Goal: Transaction & Acquisition: Purchase product/service

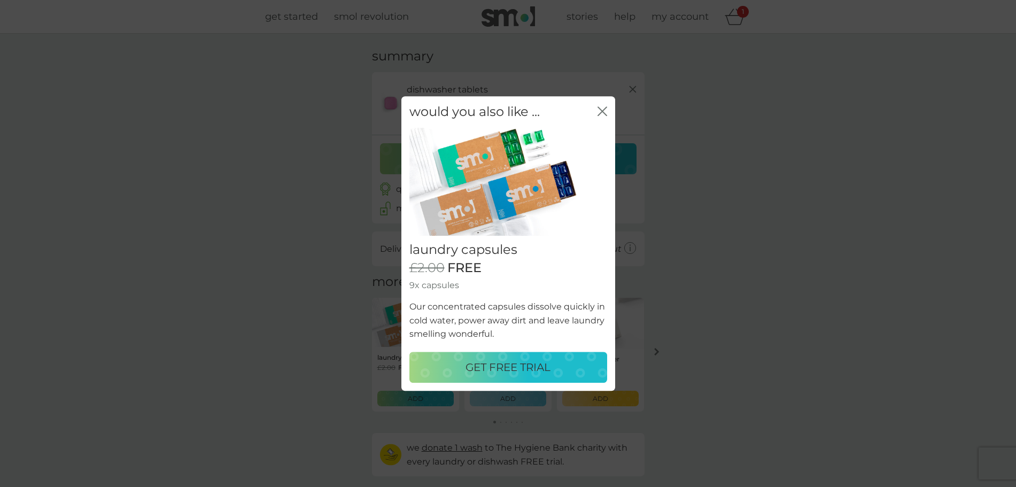
click at [602, 111] on icon "close" at bounding box center [604, 111] width 4 height 9
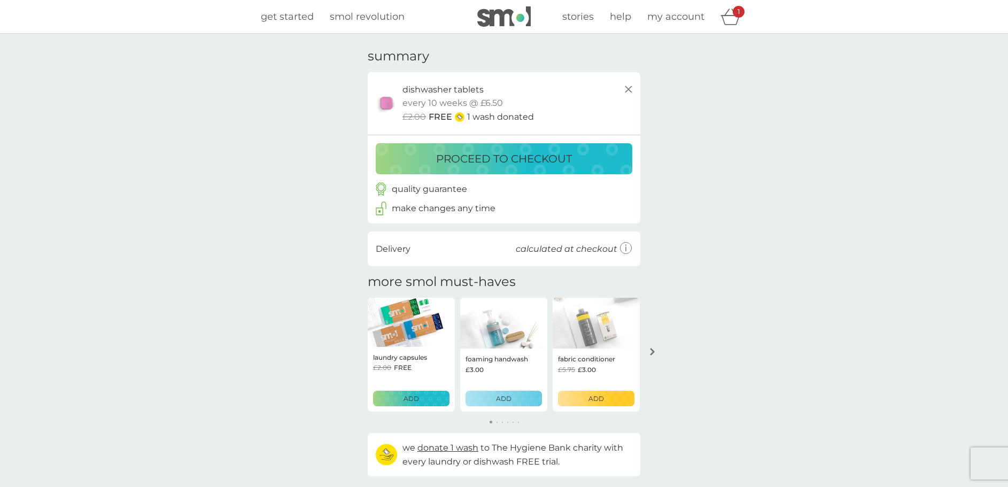
click at [516, 158] on p "proceed to checkout" at bounding box center [504, 158] width 136 height 17
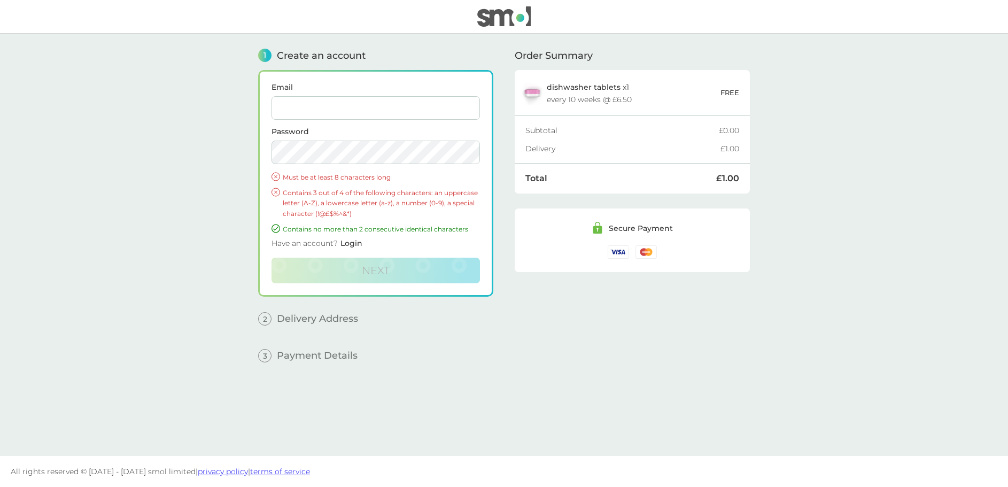
click at [292, 113] on input "Email" at bounding box center [376, 108] width 208 height 24
click at [292, 113] on input "m" at bounding box center [376, 108] width 208 height 24
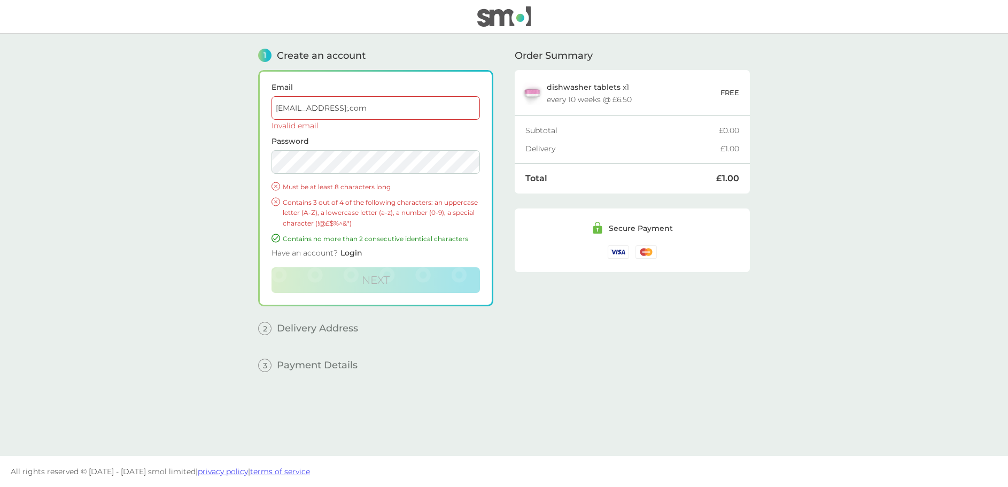
click at [338, 107] on input "[EMAIL_ADDRESS];.com" at bounding box center [376, 108] width 208 height 24
click at [284, 110] on input "[EMAIL_ADDRESS];.com" at bounding box center [376, 108] width 208 height 24
click at [376, 107] on input "[EMAIL_ADDRESS];.com" at bounding box center [376, 108] width 208 height 24
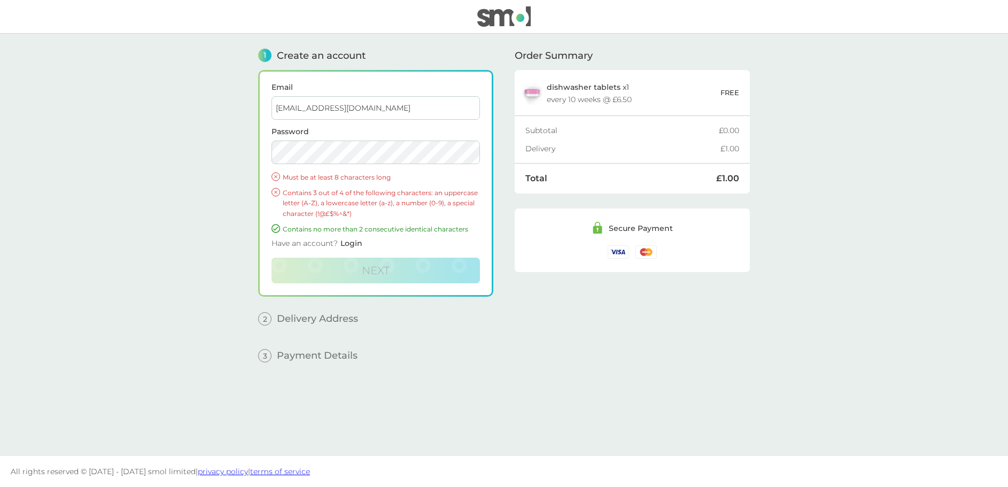
type input "[EMAIL_ADDRESS][DOMAIN_NAME]"
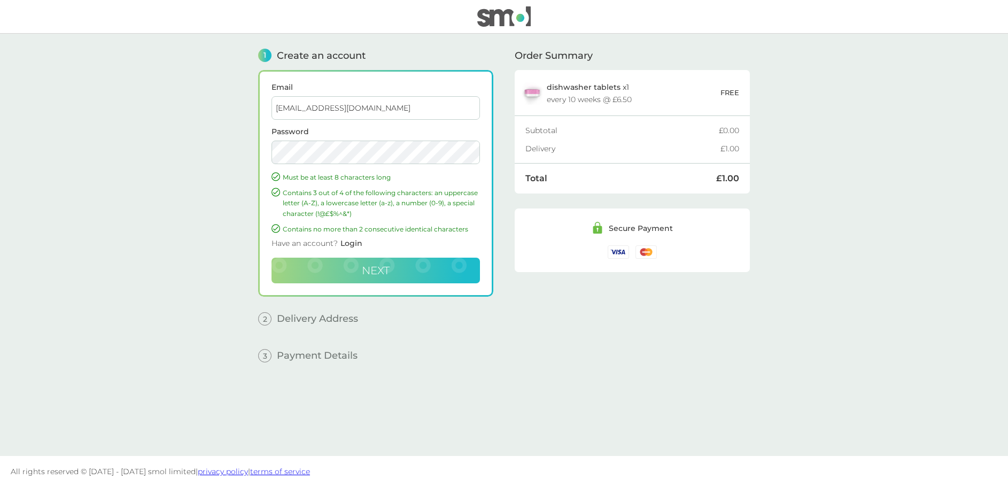
click at [379, 268] on span "Next" at bounding box center [376, 270] width 28 height 13
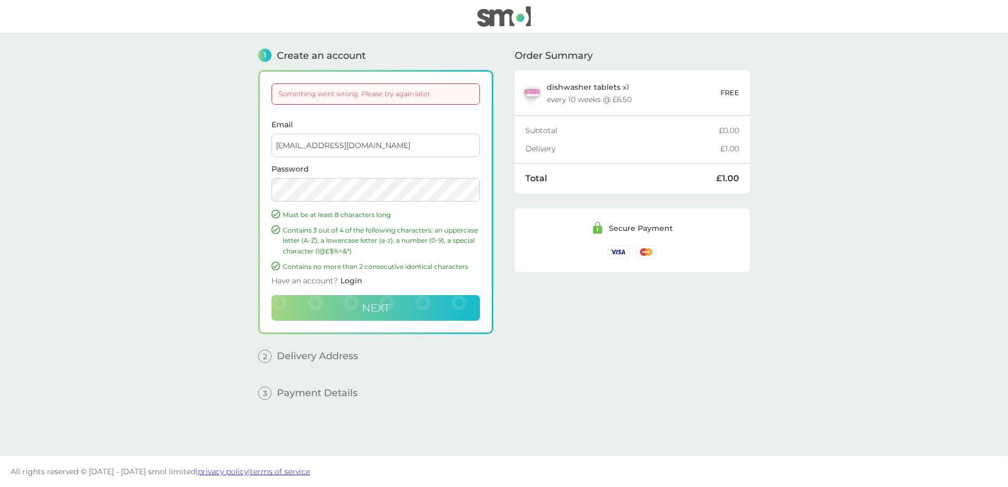
click at [384, 307] on span "Next" at bounding box center [376, 307] width 28 height 13
click at [375, 307] on span "Next" at bounding box center [376, 307] width 28 height 13
click at [374, 307] on span "Next" at bounding box center [376, 307] width 28 height 13
